Goal: Task Accomplishment & Management: Complete application form

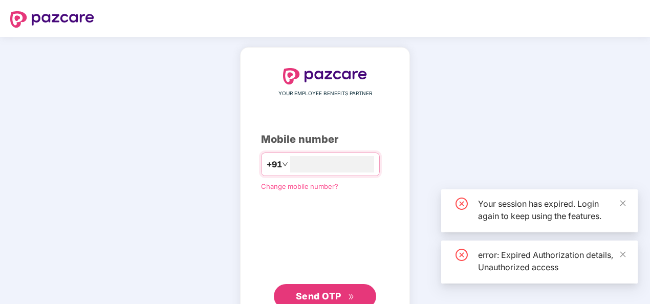
type input "***"
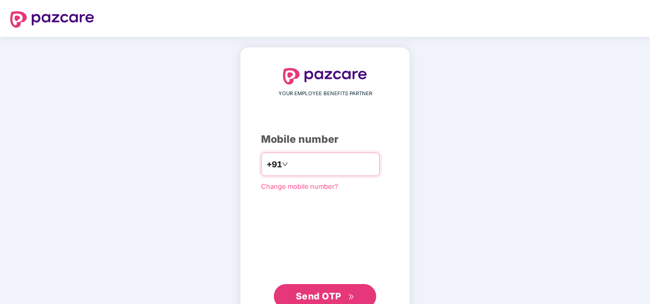
type input "**********"
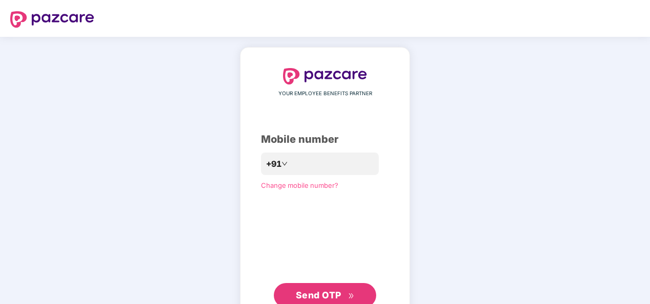
scroll to position [34, 0]
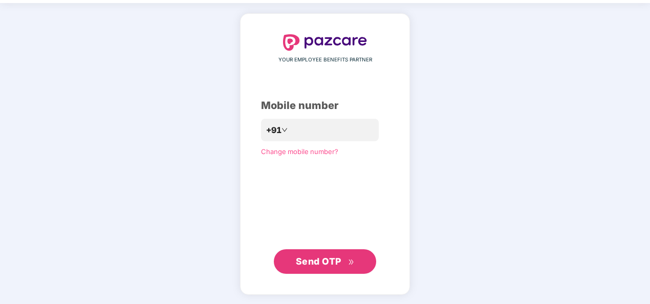
click at [314, 256] on span "Send OTP" at bounding box center [319, 261] width 46 height 11
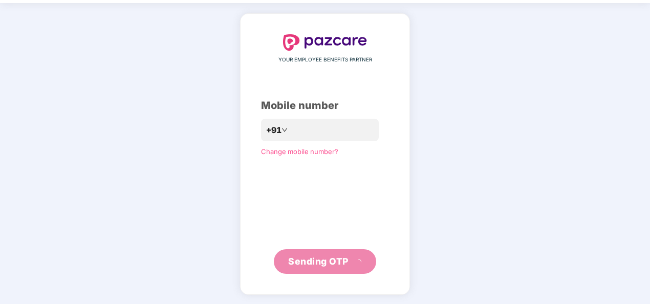
scroll to position [30, 0]
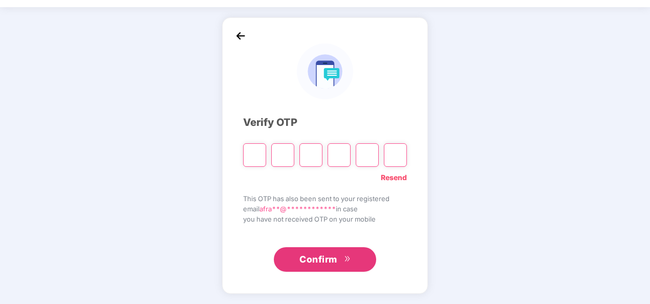
paste input "*"
type input "*"
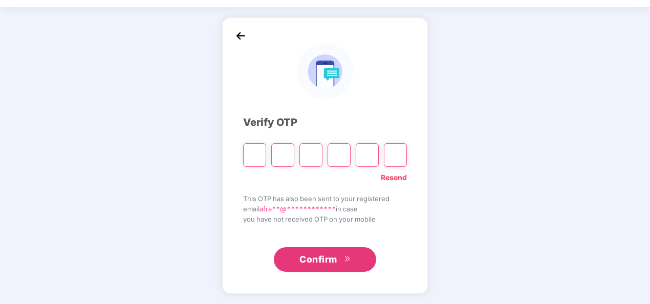
type input "*"
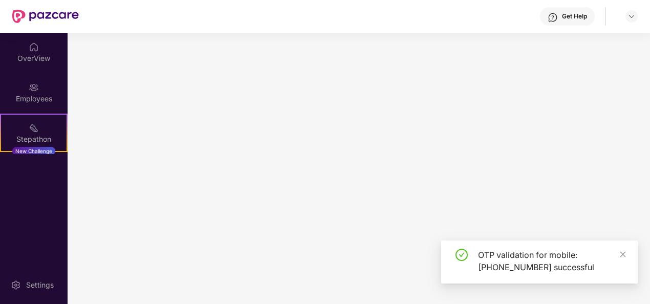
scroll to position [0, 0]
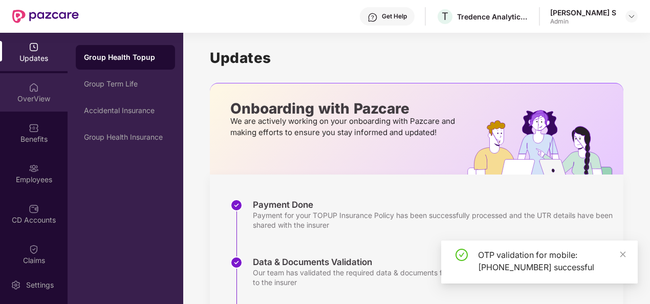
click at [39, 83] on div "OverView" at bounding box center [34, 92] width 68 height 38
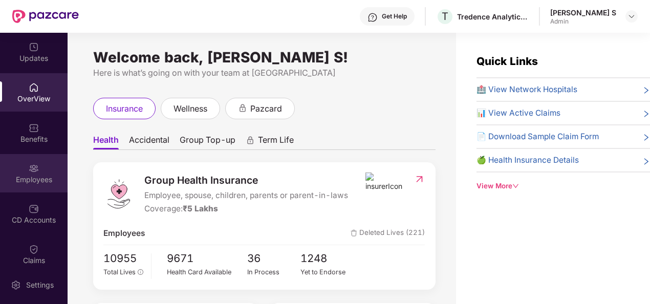
click at [43, 178] on div "Employees" at bounding box center [34, 180] width 68 height 10
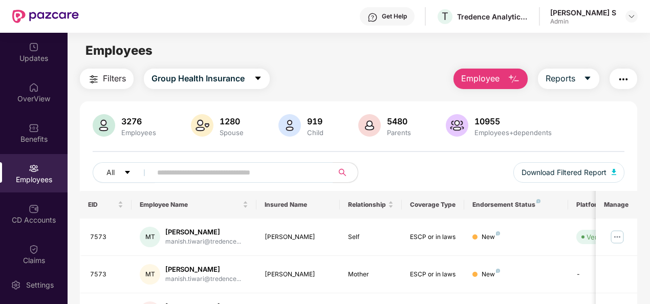
click at [515, 77] on img "button" at bounding box center [514, 79] width 12 height 12
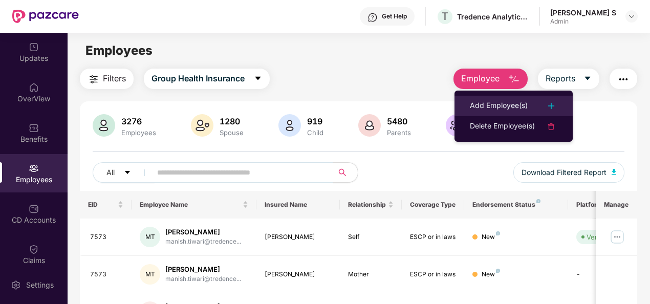
click at [505, 101] on div "Add Employee(s)" at bounding box center [499, 106] width 58 height 12
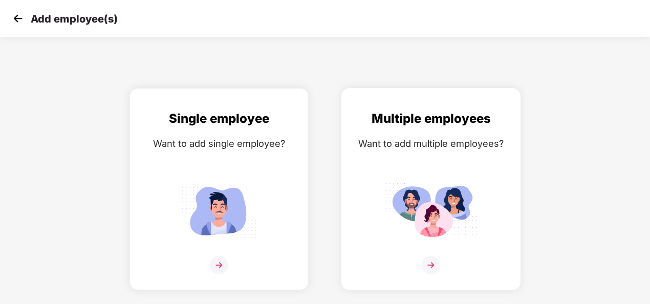
click at [427, 184] on img at bounding box center [431, 211] width 92 height 64
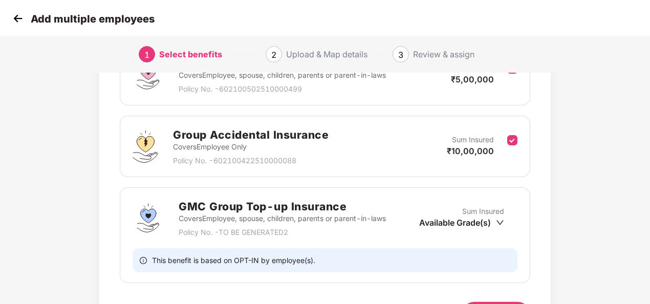
scroll to position [183, 0]
click at [501, 222] on icon "down" at bounding box center [500, 223] width 7 height 5
click at [497, 223] on icon "down" at bounding box center [500, 223] width 8 height 8
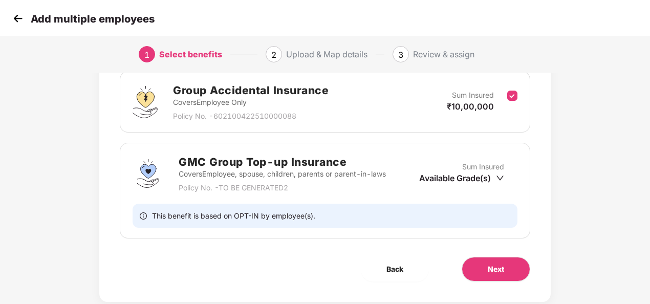
scroll to position [247, 0]
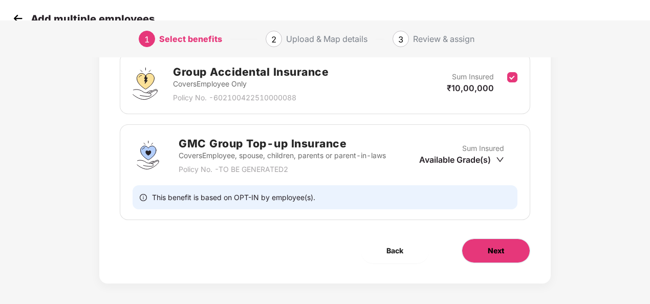
click at [517, 254] on button "Next" at bounding box center [496, 251] width 69 height 25
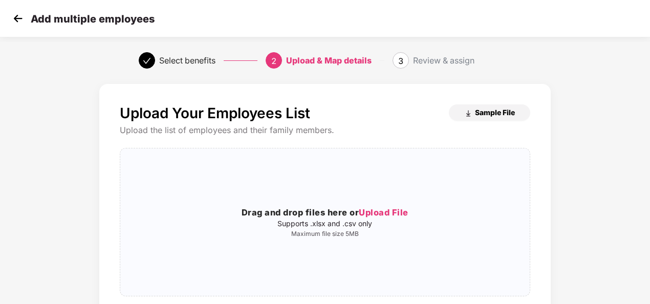
click at [502, 113] on span "Sample File" at bounding box center [495, 113] width 40 height 10
click at [253, 182] on div "Drag and drop files here or Upload File Supports .xlsx and .csv only Maximum fi…" at bounding box center [325, 222] width 410 height 131
